Goal: Information Seeking & Learning: Learn about a topic

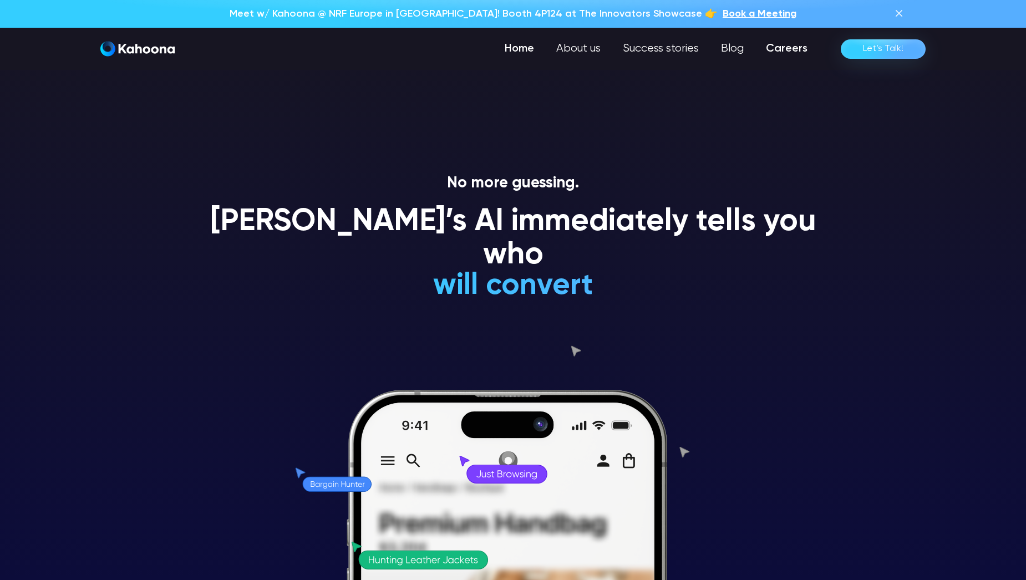
click at [772, 51] on link "Careers" at bounding box center [787, 49] width 64 height 22
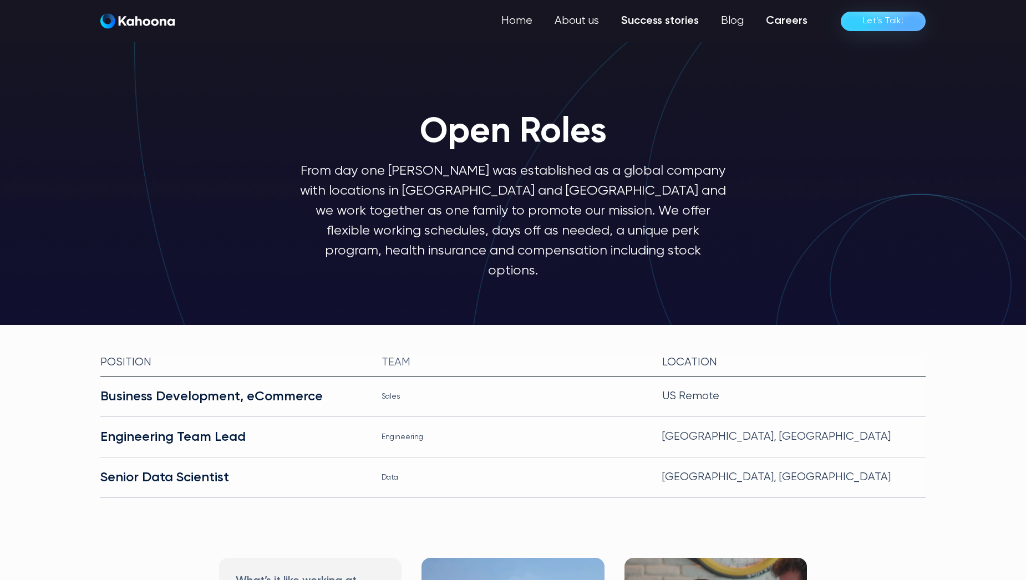
click at [670, 21] on link "Success stories" at bounding box center [660, 21] width 100 height 22
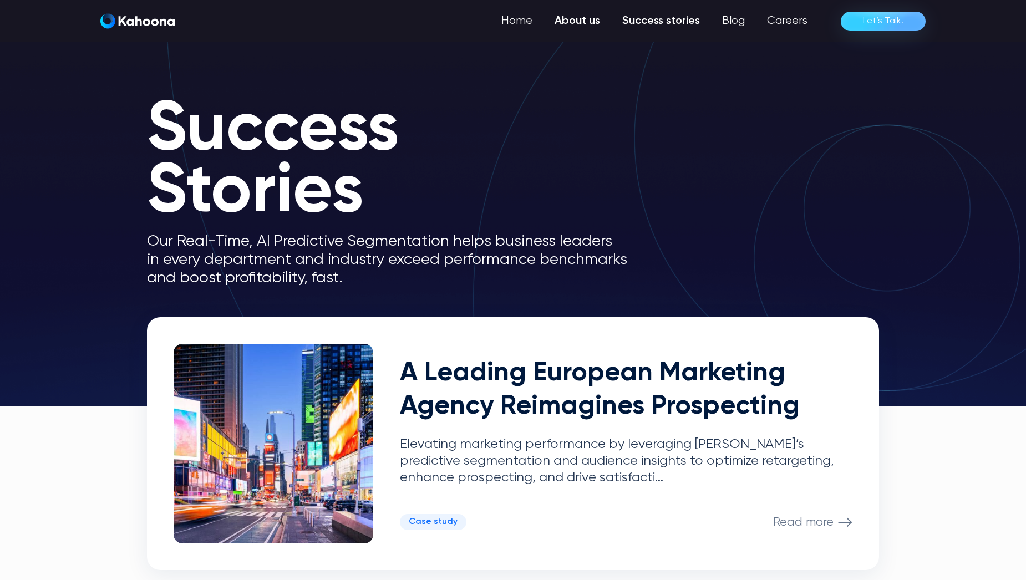
click at [582, 22] on link "About us" at bounding box center [578, 21] width 68 height 22
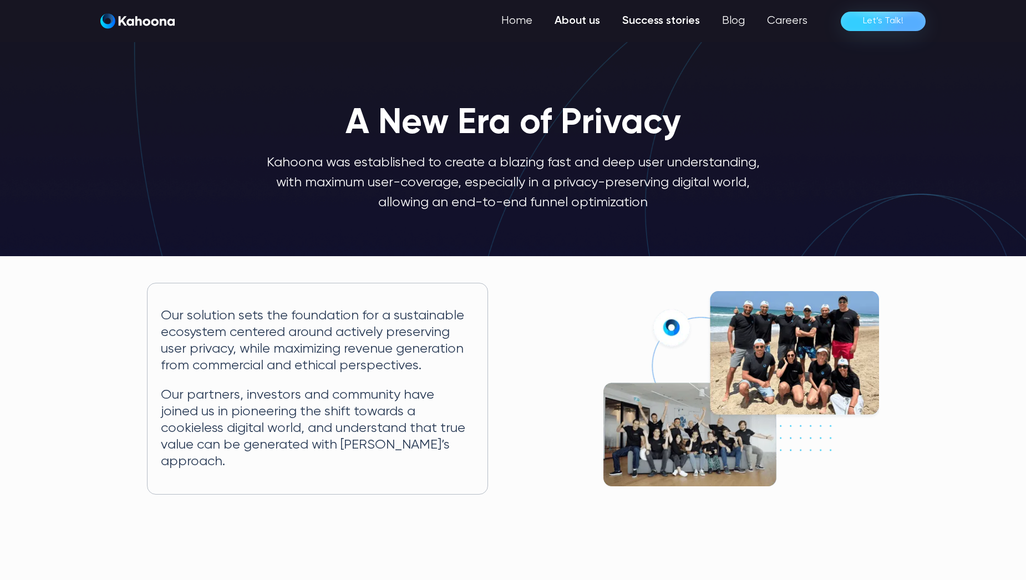
click at [666, 26] on link "Success stories" at bounding box center [661, 21] width 100 height 22
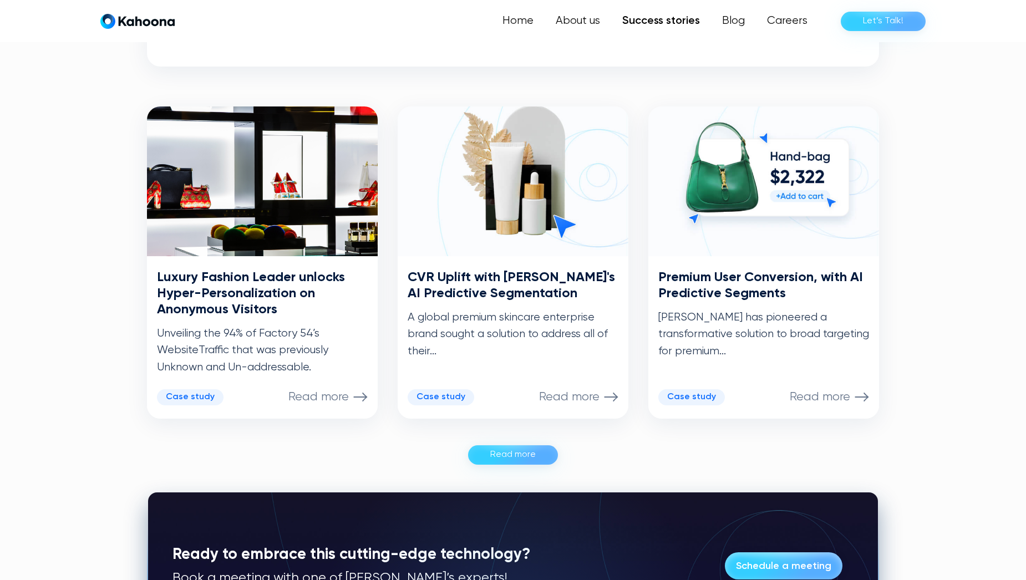
scroll to position [503, 0]
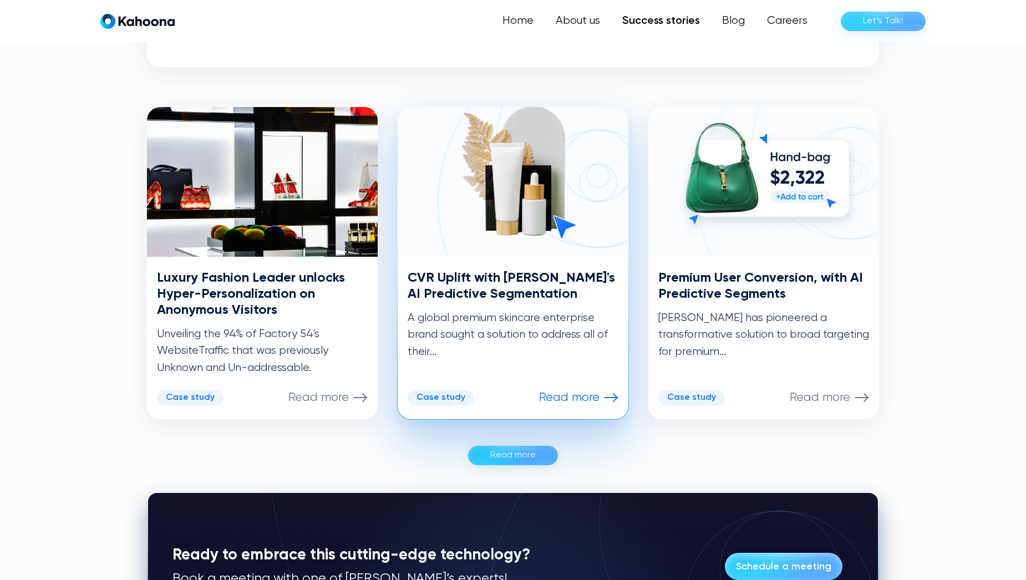
click at [509, 317] on p "A global premium skincare enterprise brand sought a solution to address all of …" at bounding box center [513, 335] width 211 height 50
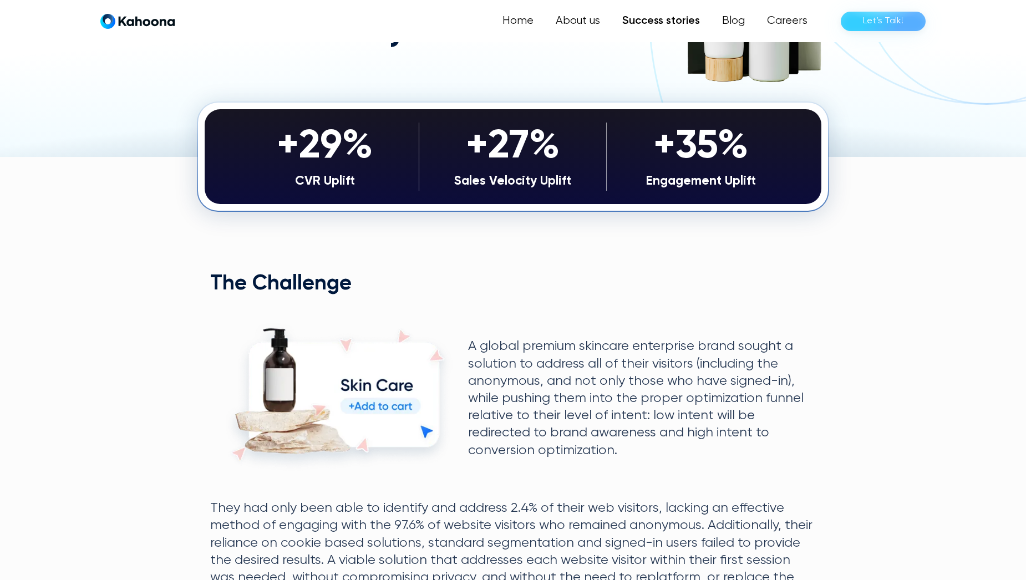
scroll to position [224, 0]
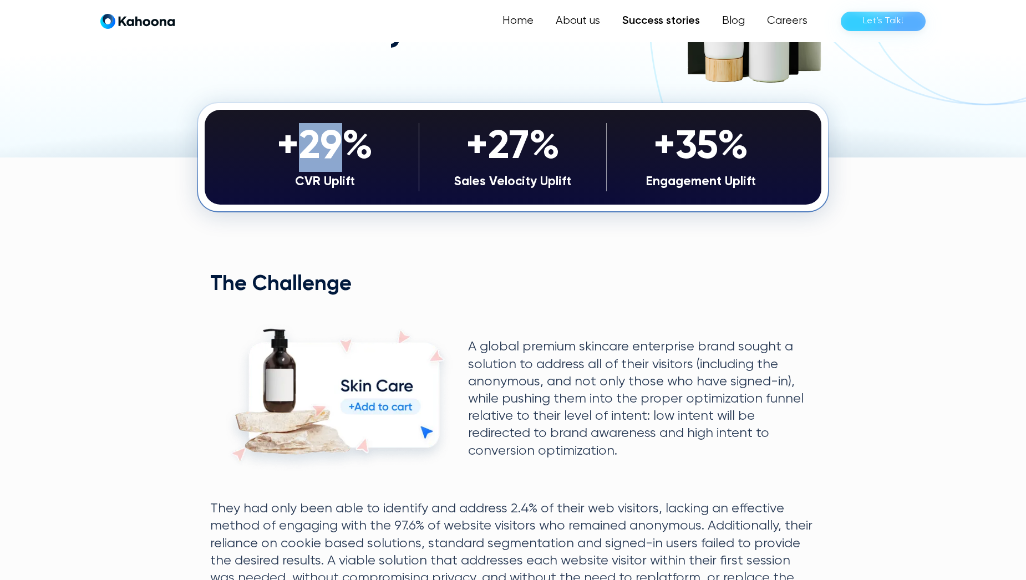
drag, startPoint x: 336, startPoint y: 156, endPoint x: 298, endPoint y: 160, distance: 37.9
click at [298, 160] on div "+29%" at bounding box center [325, 147] width 176 height 49
drag, startPoint x: 298, startPoint y: 160, endPoint x: 331, endPoint y: 167, distance: 33.5
copy div "29"
click at [841, 283] on section "+29% CVR Uplift +27% Sales Velocity Uplift +35% Engagement Uplift +29% CVR Upli…" at bounding box center [513, 586] width 1026 height 856
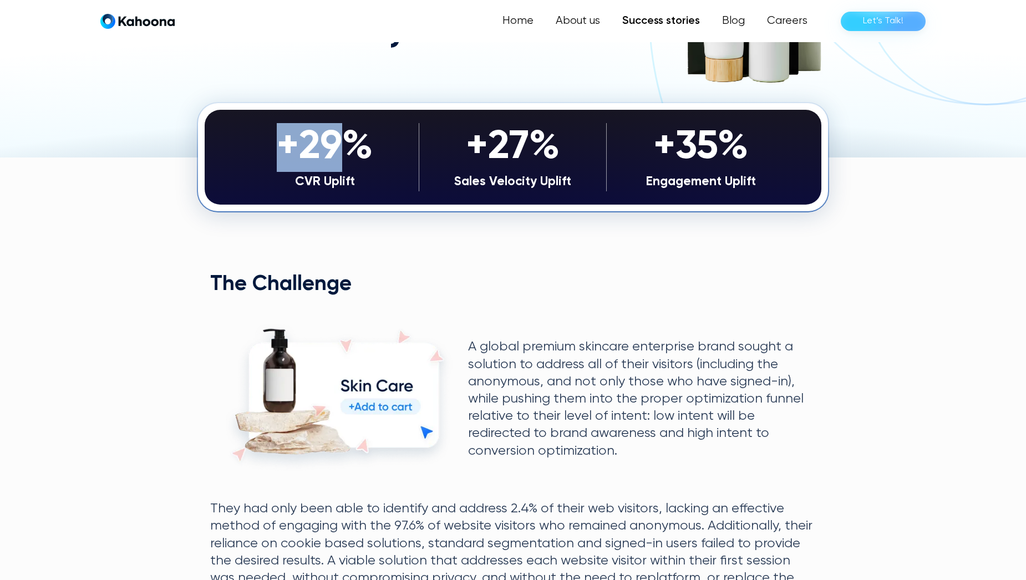
drag, startPoint x: 343, startPoint y: 146, endPoint x: 286, endPoint y: 138, distance: 57.2
click at [286, 138] on div "+29%" at bounding box center [325, 147] width 176 height 49
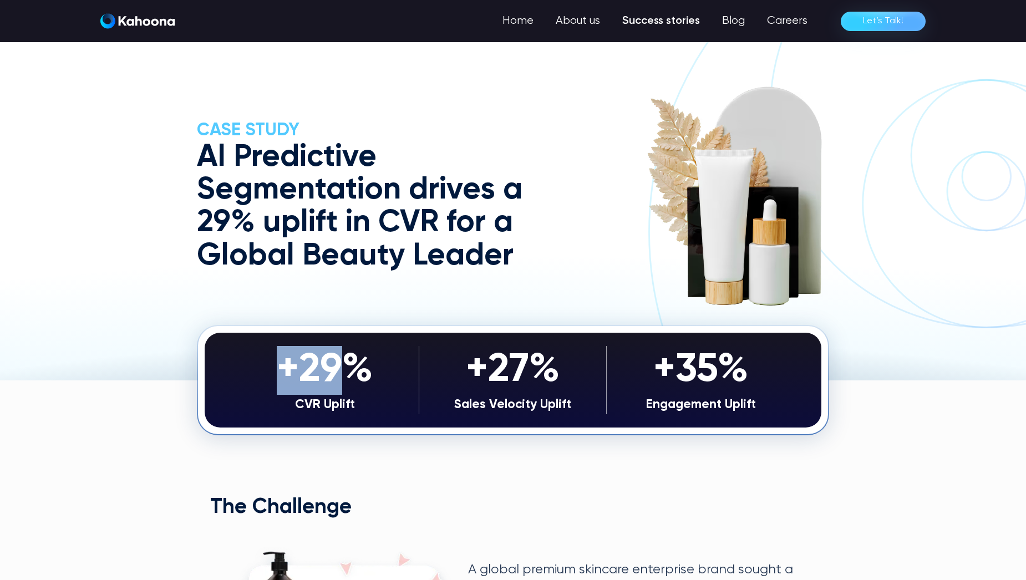
scroll to position [0, 0]
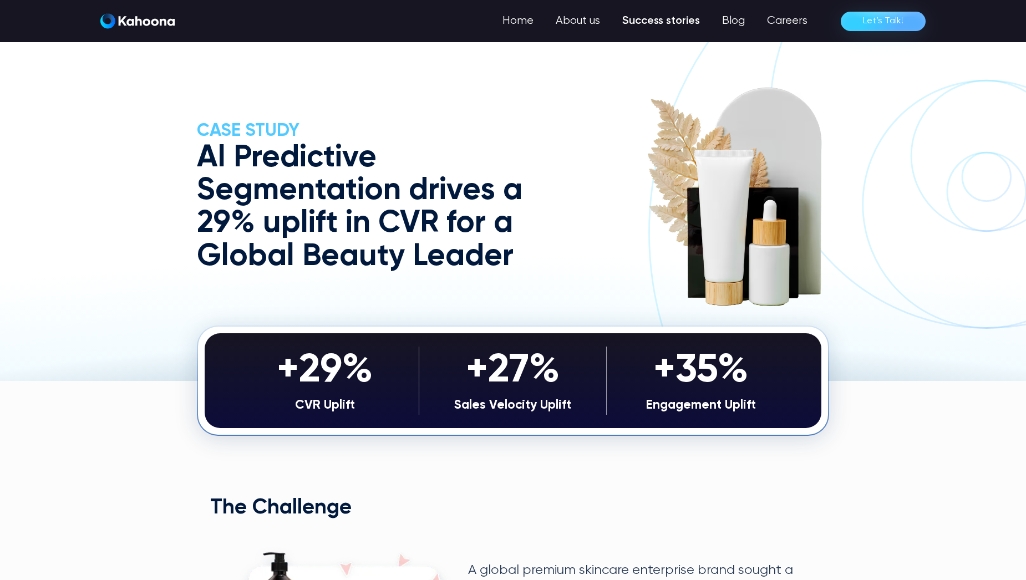
click at [350, 83] on div "CASE Study AI Predictive Segmentation drives a 29% uplift in CVR for a Global B…" at bounding box center [513, 197] width 632 height 231
